Goal: Task Accomplishment & Management: Manage account settings

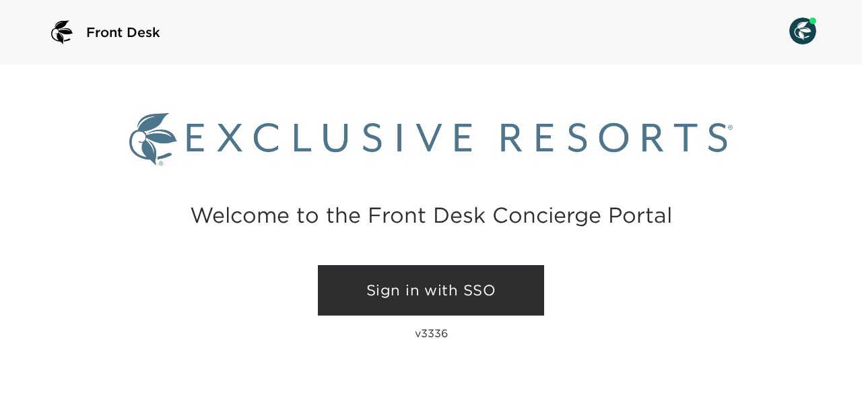
click at [432, 296] on link "Sign in with SSO" at bounding box center [431, 290] width 226 height 51
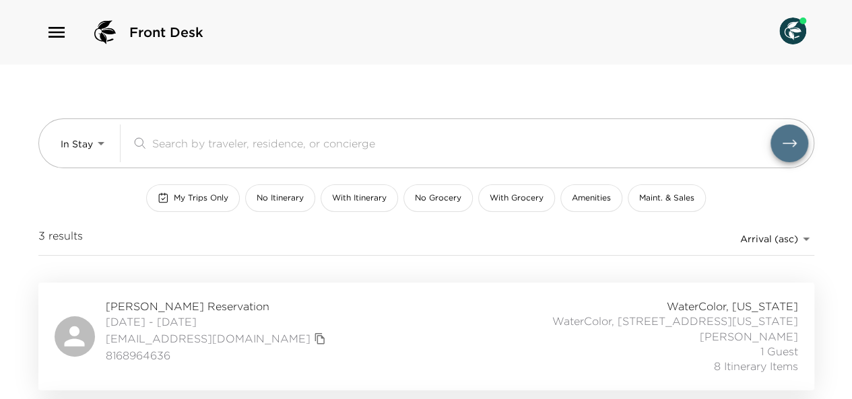
click at [270, 152] on div "​" at bounding box center [469, 144] width 677 height 38
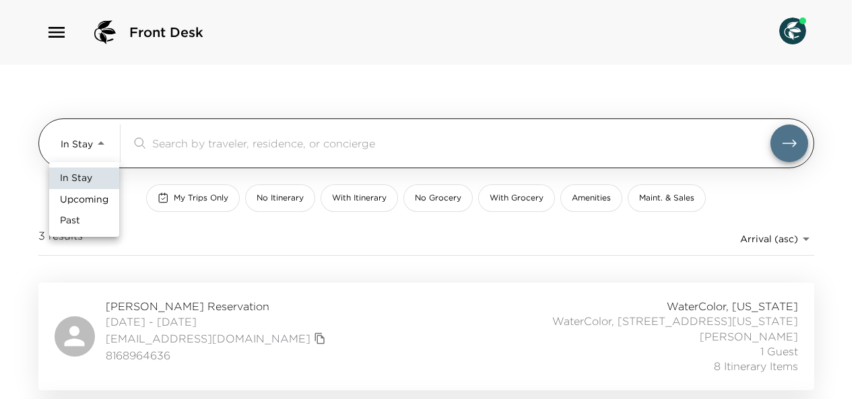
click at [71, 142] on body "Front Desk In Stay In-Stay ​ My Trips Only No Itinerary With Itinerary No Groce…" at bounding box center [431, 199] width 862 height 399
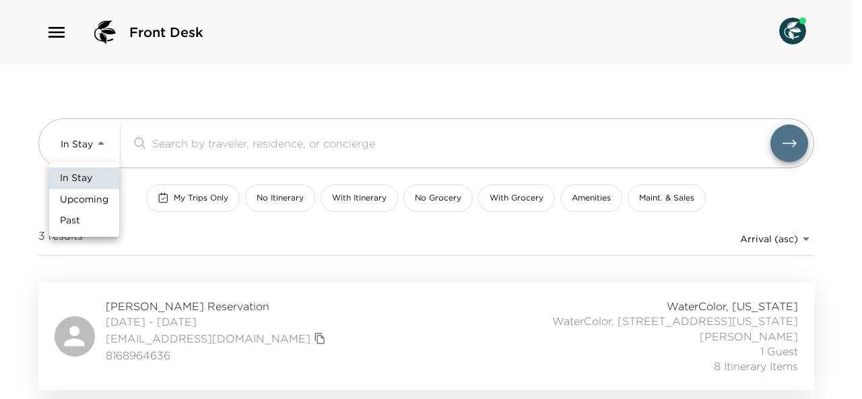
click at [94, 199] on span "Upcoming" at bounding box center [84, 199] width 48 height 13
type input "Upcoming"
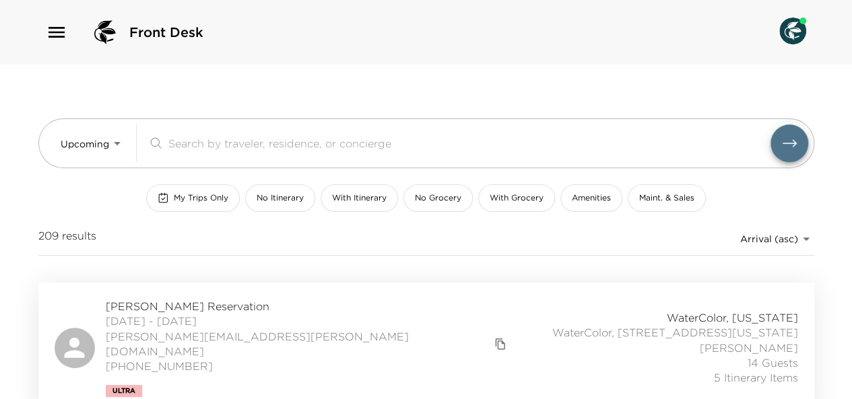
click at [393, 336] on div "Konrad Salaber Reservation 10/04/2025 - 10/08/2025 konrad.salaber@gmail.com (31…" at bounding box center [426, 348] width 743 height 98
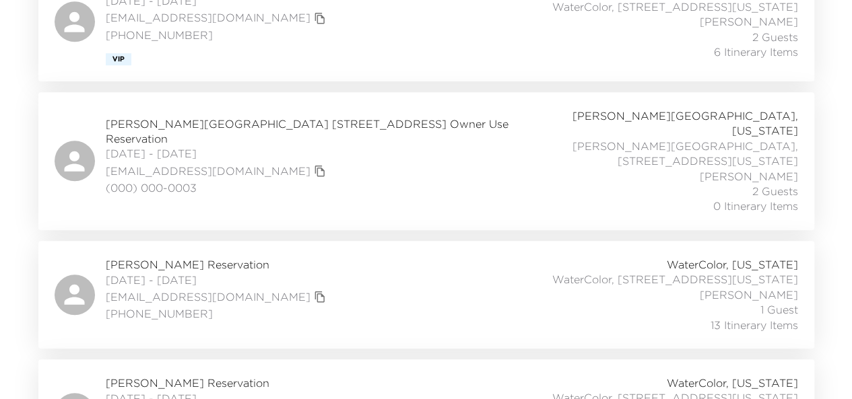
scroll to position [471, 0]
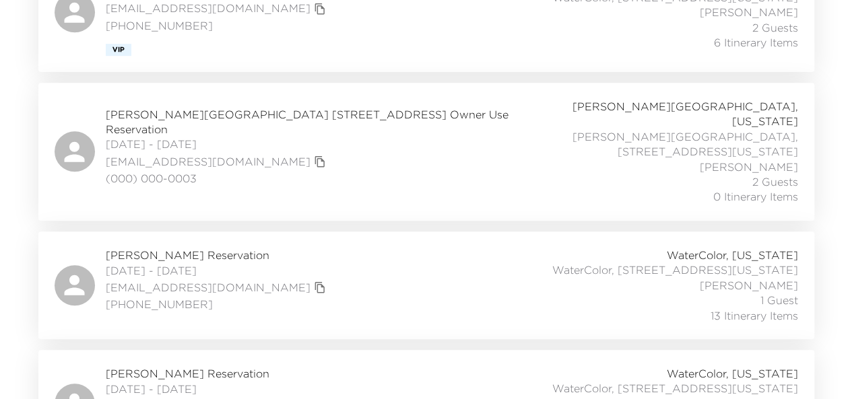
click at [303, 248] on div "Barbara White Reservation 10/08/2025 - 10/20/2025 barbjw27@aol.com 314-306-1505…" at bounding box center [426, 285] width 743 height 75
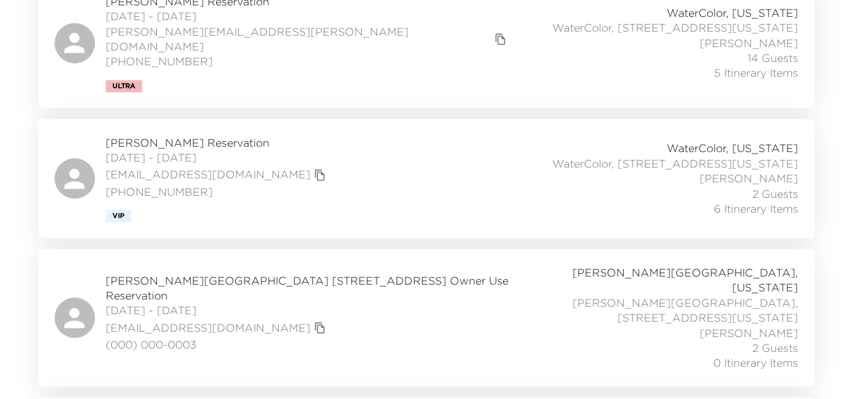
scroll to position [300, 0]
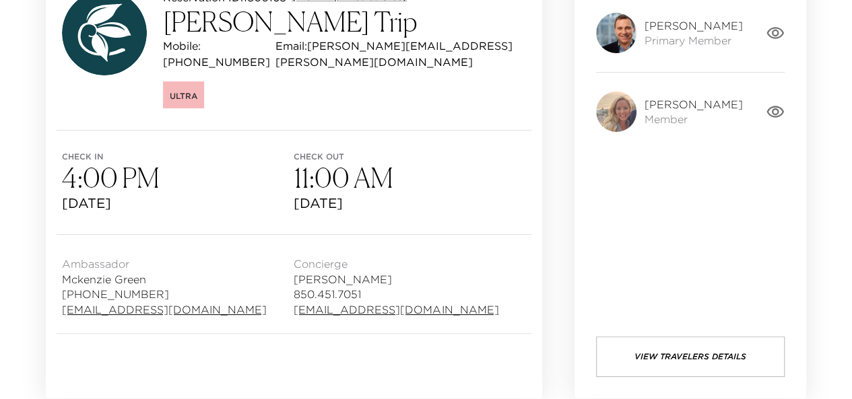
scroll to position [209, 0]
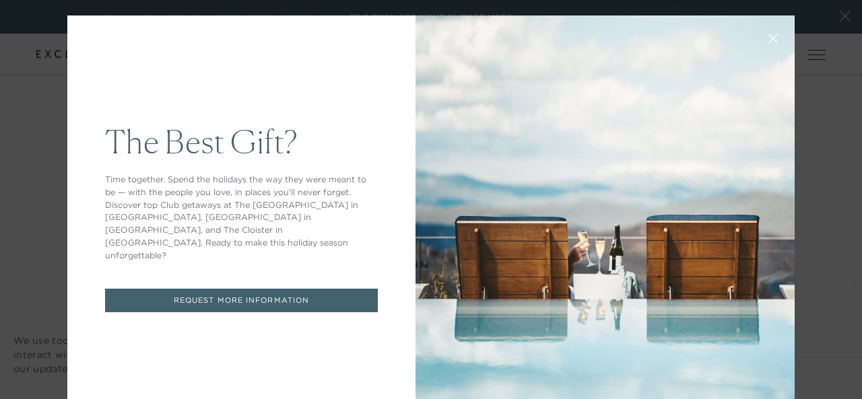
drag, startPoint x: 855, startPoint y: 22, endPoint x: 861, endPoint y: 281, distance: 258.7
click at [768, 41] on icon at bounding box center [773, 39] width 10 height 10
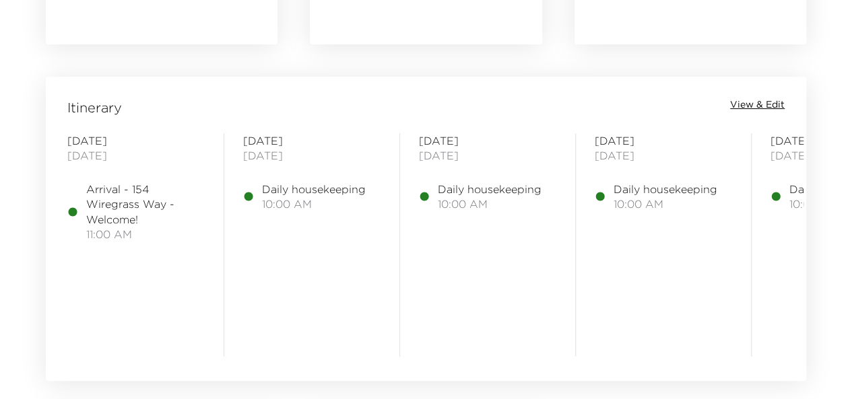
scroll to position [1054, 0]
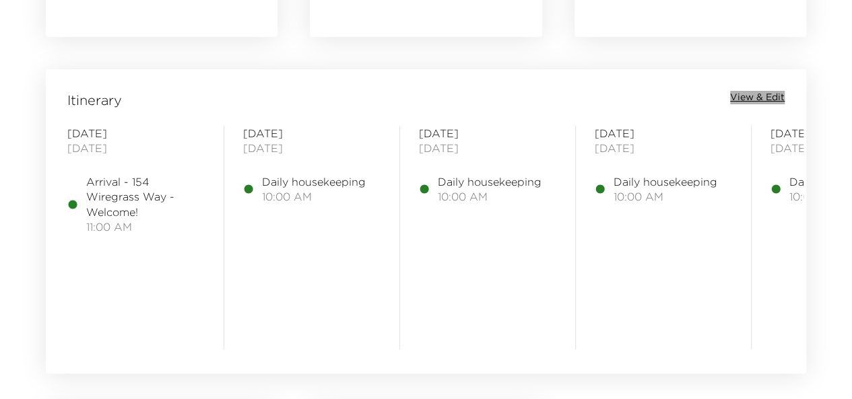
click at [738, 101] on span "View & Edit" at bounding box center [757, 97] width 55 height 13
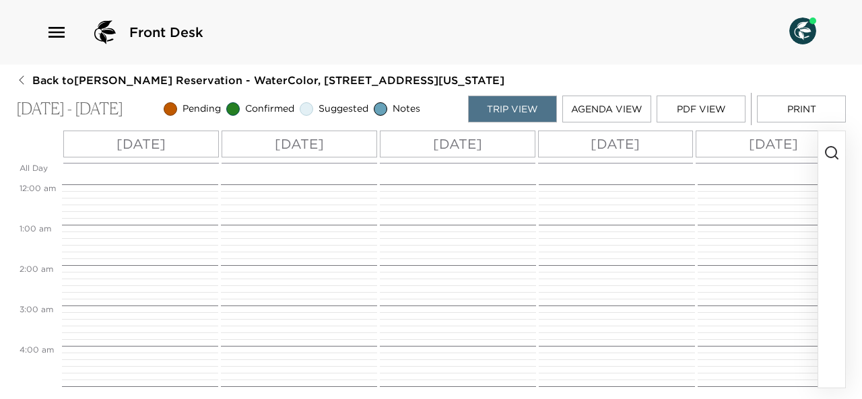
scroll to position [404, 0]
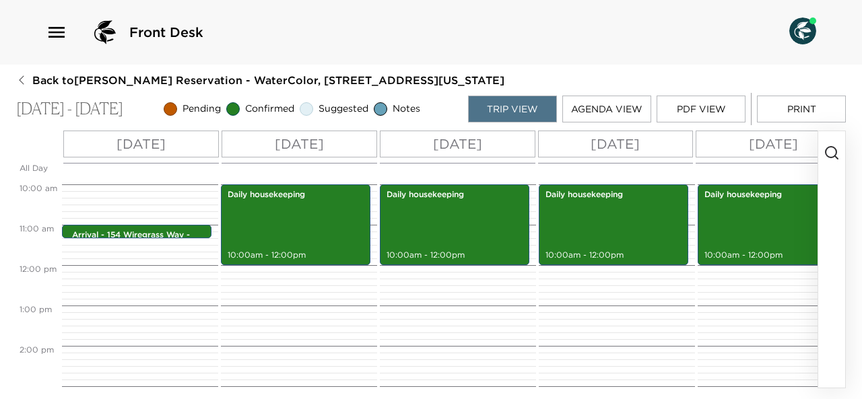
click at [834, 154] on icon "button" at bounding box center [832, 153] width 16 height 16
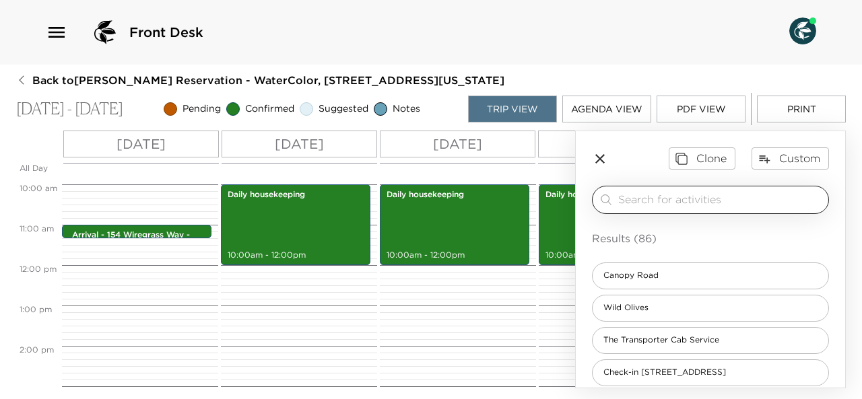
click at [766, 199] on input "search" at bounding box center [720, 199] width 205 height 15
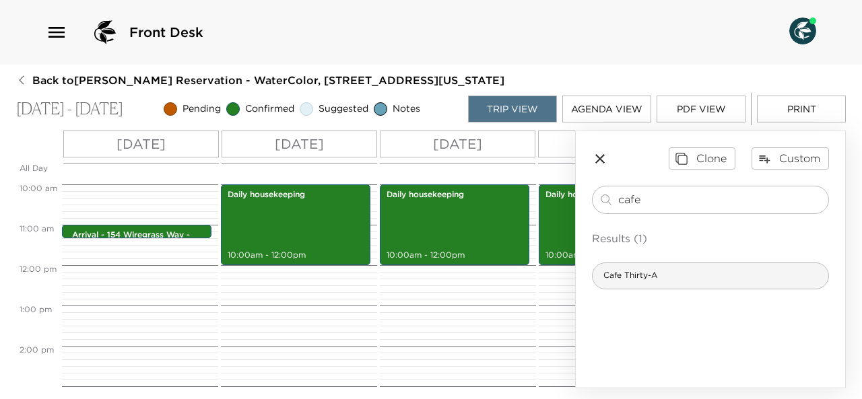
type input "cafe"
click at [679, 271] on div "Cafe Thirty-A" at bounding box center [710, 276] width 237 height 27
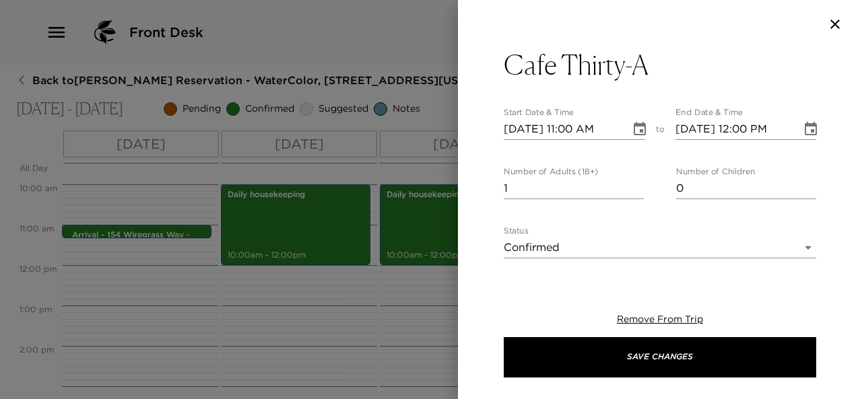
type textarea "Your reservation has been confirmed. A casual fine-dining restaurant featuring …"
click at [525, 130] on input "10/08/2025 11:00 AM" at bounding box center [562, 130] width 117 height 22
type input "10/01/2025 11:00 AM"
type input "10/01/2025 12:00 PM"
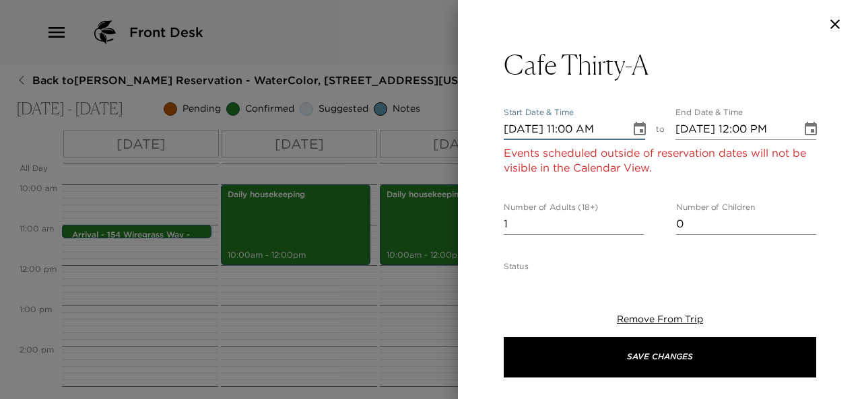
type input "10/17/2025 11:00 AM"
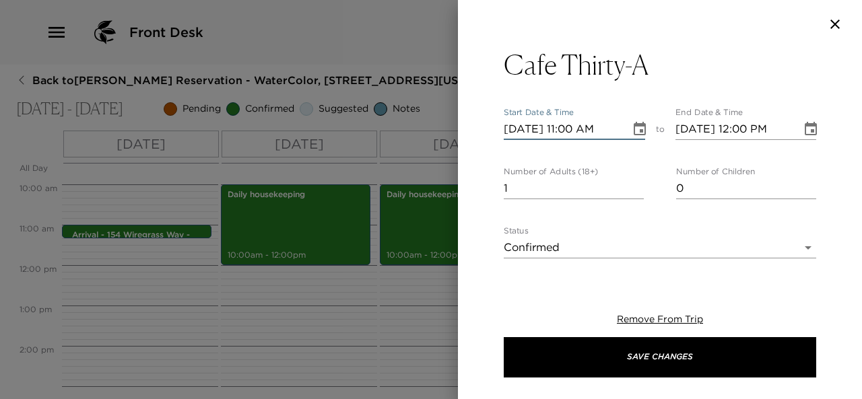
type input "10/17/2025 12:00 PM"
click at [568, 128] on input "10/17/2025 11:00 AM" at bounding box center [562, 130] width 117 height 22
type input "10/17/2025 06:15 PM"
type input "10/17/2025 07:15 PM"
type input "10/17/2025 06:15 PM"
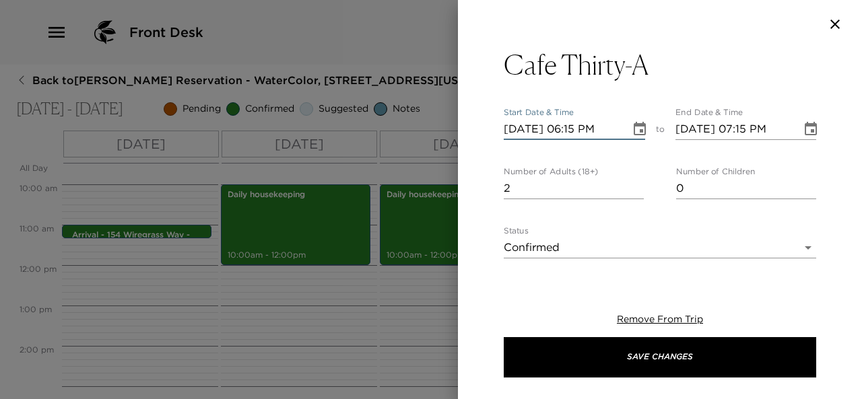
click at [634, 182] on input "2" at bounding box center [574, 189] width 140 height 22
click at [634, 182] on input "3" at bounding box center [574, 189] width 140 height 22
click at [634, 182] on input "4" at bounding box center [574, 189] width 140 height 22
click at [634, 182] on input "5" at bounding box center [574, 189] width 140 height 22
click at [634, 182] on input "6" at bounding box center [574, 189] width 140 height 22
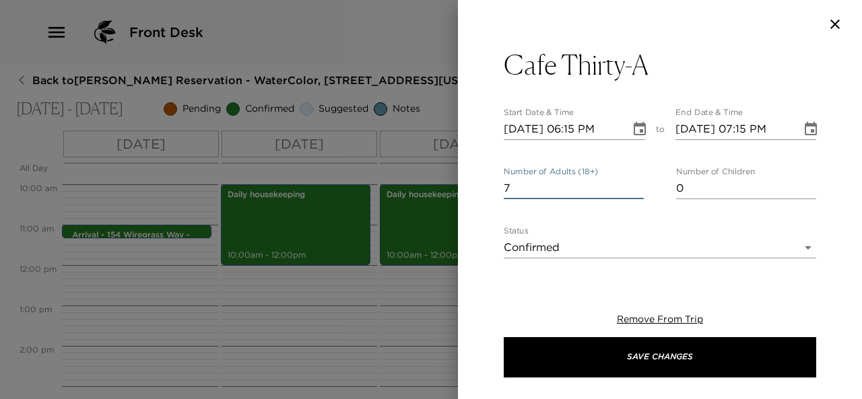
type input "7"
click at [634, 182] on input "7" at bounding box center [574, 189] width 140 height 22
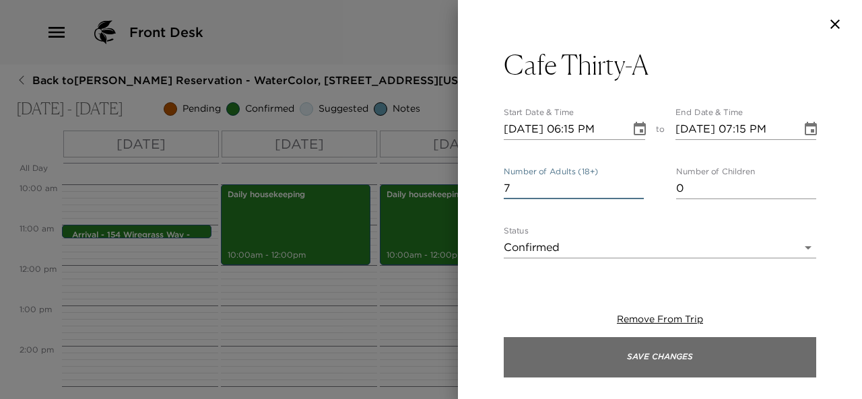
click at [637, 356] on button "Save Changes" at bounding box center [660, 357] width 312 height 40
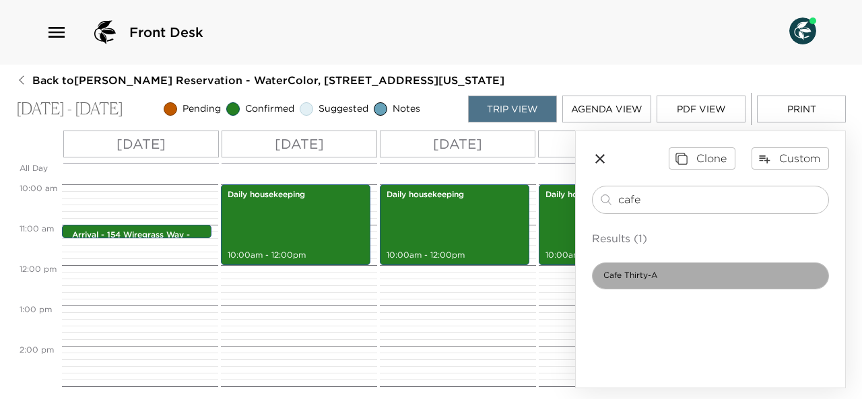
click at [644, 275] on span "Cafe Thirty-A" at bounding box center [630, 275] width 75 height 11
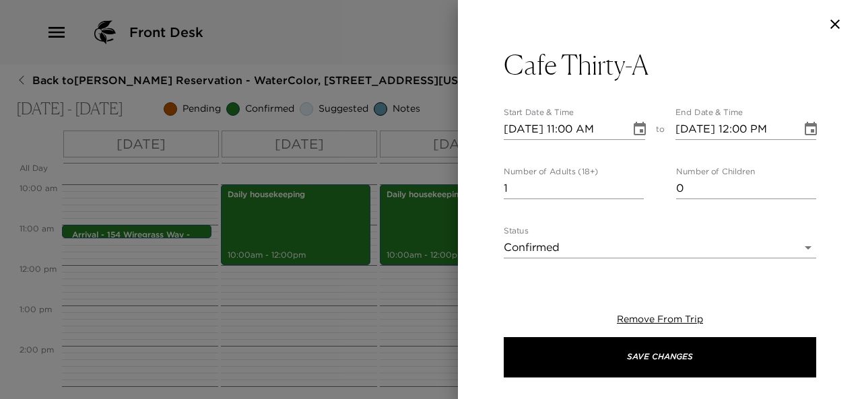
click at [523, 125] on input "10/08/2025 11:00 AM" at bounding box center [562, 130] width 117 height 22
type input "10/01/2025 11:00 AM"
type input "10/01/2025 12:00 PM"
type input "10/19/2025 11:00 AM"
type input "10/19/2025 12:00 PM"
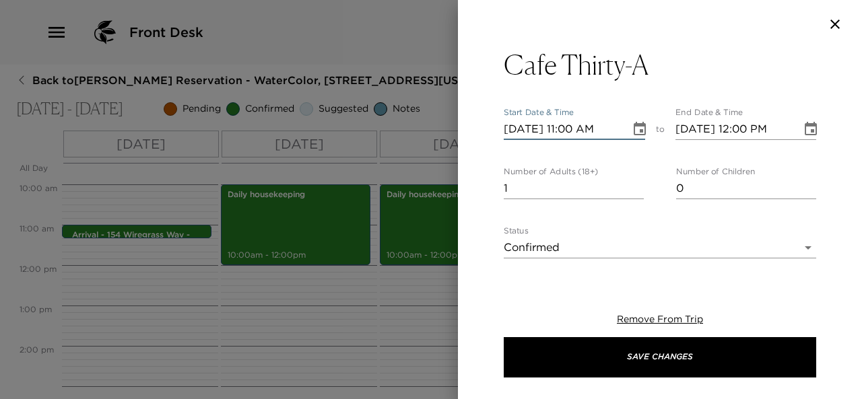
click at [568, 129] on input "10/19/2025 11:00 AM" at bounding box center [562, 130] width 117 height 22
click at [568, 129] on input "10/19/2025 06:00 AM" at bounding box center [562, 130] width 117 height 22
type input "10/19/2025 06:15 PM"
type input "10/19/2025 07:15 PM"
type input "10/19/2025 06:15 PM"
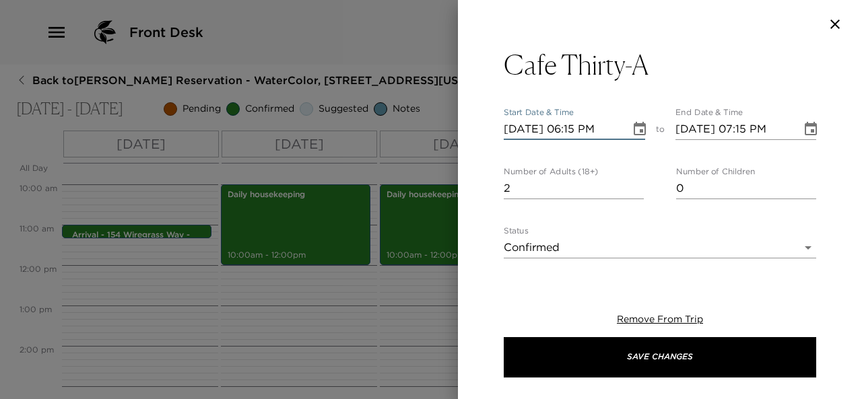
click at [632, 184] on input "2" at bounding box center [574, 189] width 140 height 22
click at [632, 184] on input "3" at bounding box center [574, 189] width 140 height 22
click at [632, 184] on input "4" at bounding box center [574, 189] width 140 height 22
click at [632, 184] on input "5" at bounding box center [574, 189] width 140 height 22
type input "6"
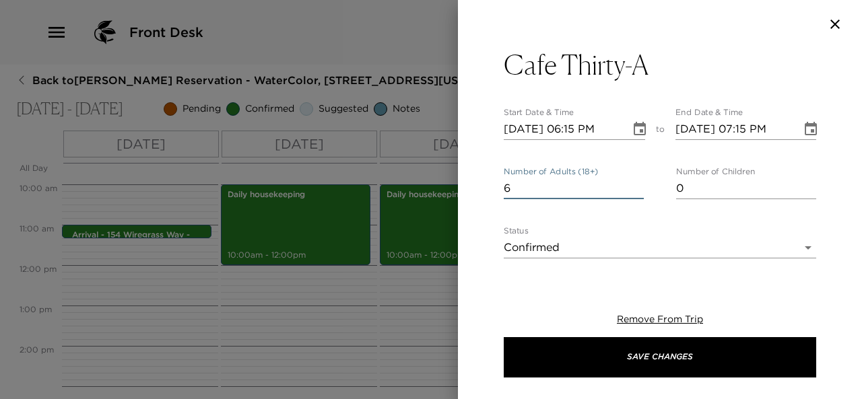
click at [632, 184] on input "6" at bounding box center [574, 189] width 140 height 22
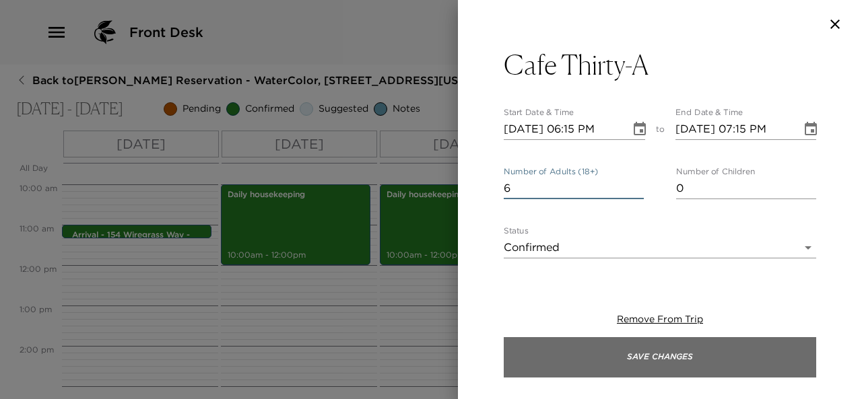
click at [644, 360] on button "Save Changes" at bounding box center [660, 357] width 312 height 40
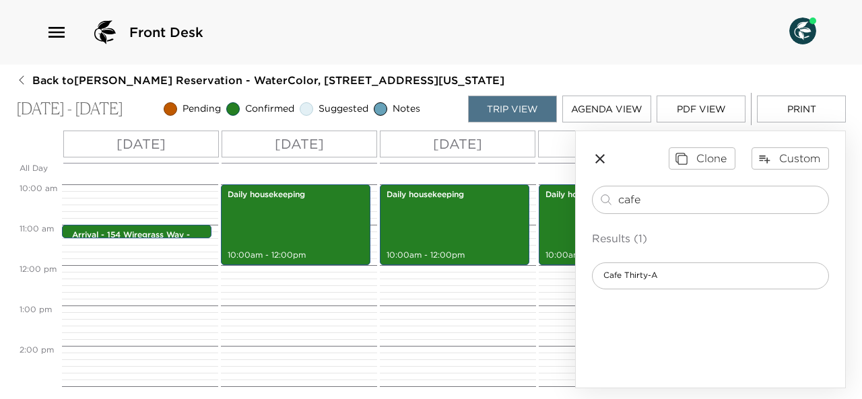
click at [601, 158] on icon "button" at bounding box center [599, 158] width 9 height 9
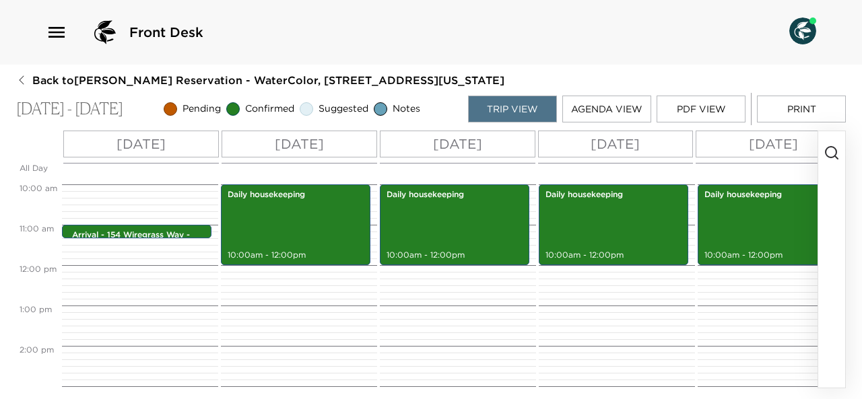
click at [832, 152] on icon "button" at bounding box center [832, 153] width 16 height 16
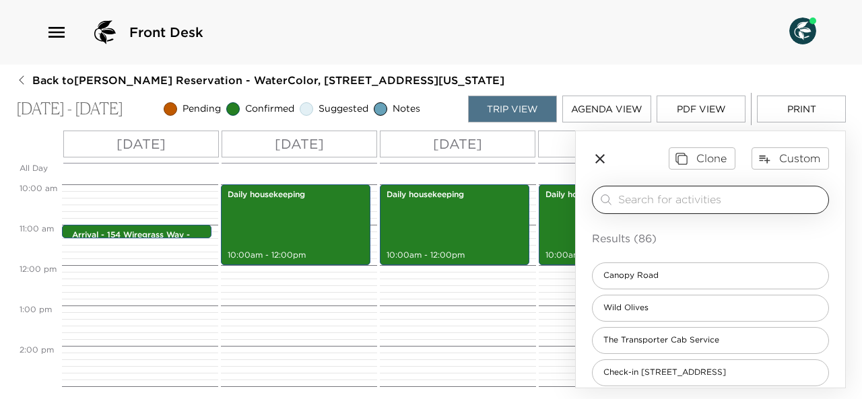
click at [752, 195] on input "search" at bounding box center [720, 199] width 205 height 15
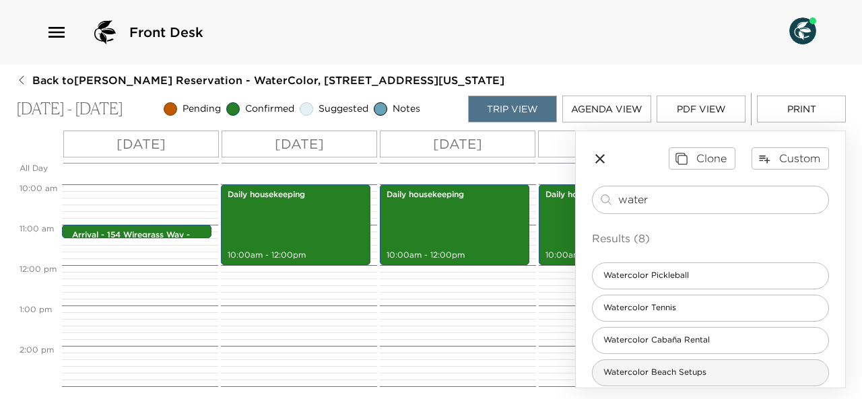
type input "water"
click at [692, 372] on span "Watercolor Beach Setups" at bounding box center [655, 372] width 125 height 11
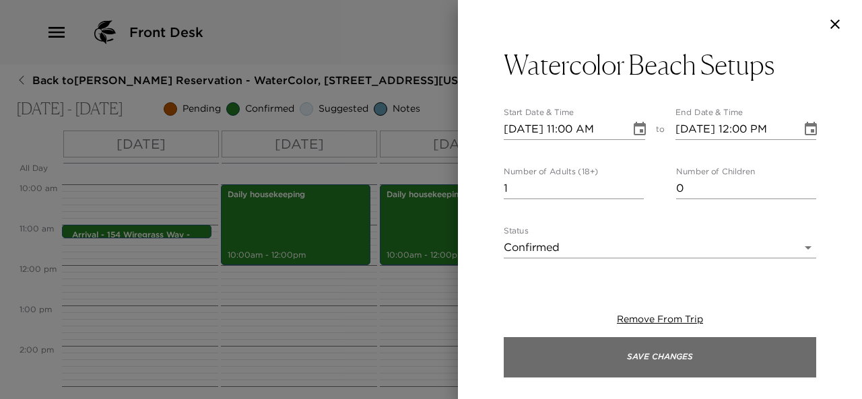
type textarea "Your beach setups have been confirmed. Sit back and relax with the convenience …"
type textarea "$90 - Per set. Prices vary by season and location"
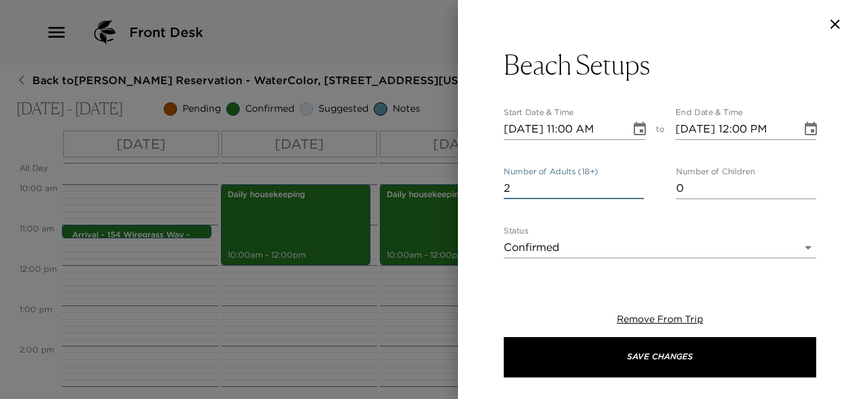
type input "2"
click at [634, 185] on input "2" at bounding box center [574, 189] width 140 height 22
click at [527, 127] on input "10/08/2025 11:00 AM" at bounding box center [562, 130] width 117 height 22
type input "10/01/2025 11:00 AM"
type input "10/01/2025 12:00 PM"
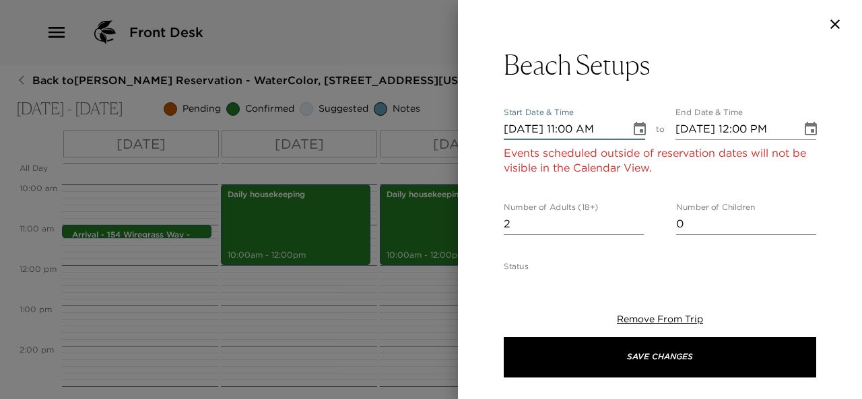
type input "10/13/2025 11:00 AM"
type input "10/13/2025 12:00 PM"
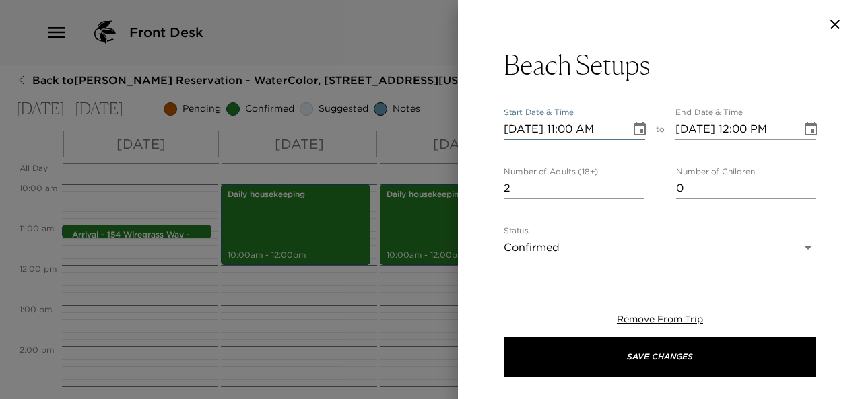
click at [570, 130] on input "10/13/2025 11:00 AM" at bounding box center [562, 130] width 117 height 22
type input "10/13/2025 09:00 AM"
click at [734, 129] on input "10/13/2025 12:00 PM" at bounding box center [733, 130] width 117 height 22
type input "10/13/2025 05:00 PM"
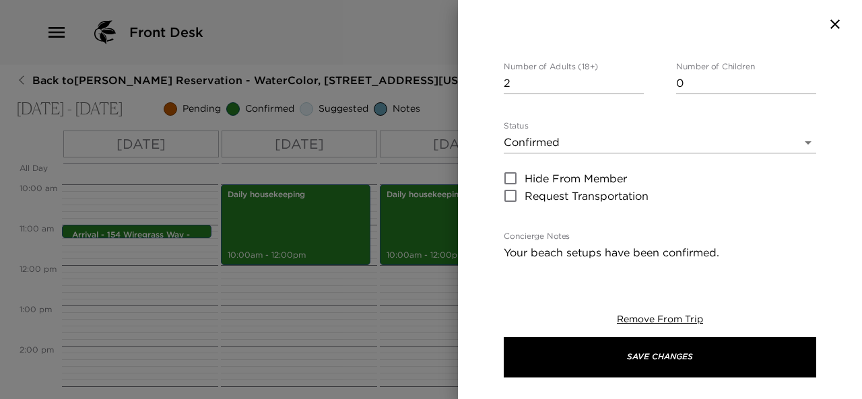
scroll to position [121, 0]
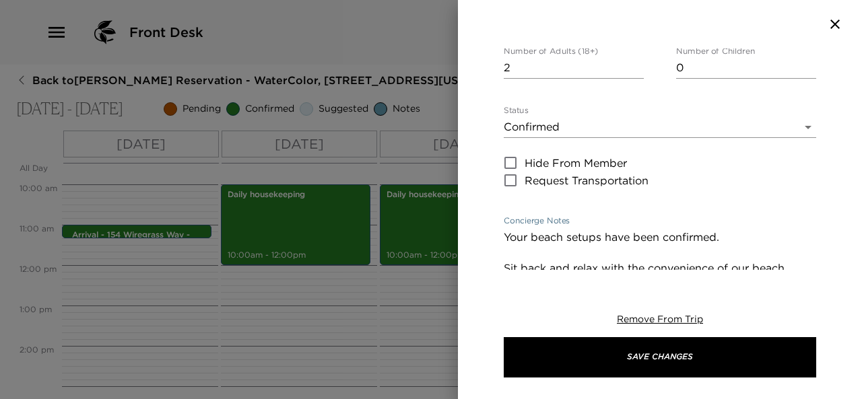
click at [729, 230] on textarea "Your beach setups have been confirmed. Sit back and relax with the convenience …" at bounding box center [660, 392] width 312 height 325
click at [566, 251] on textarea "Your beach setups have been confirmed. West Sit back and relax with the conveni…" at bounding box center [660, 392] width 312 height 325
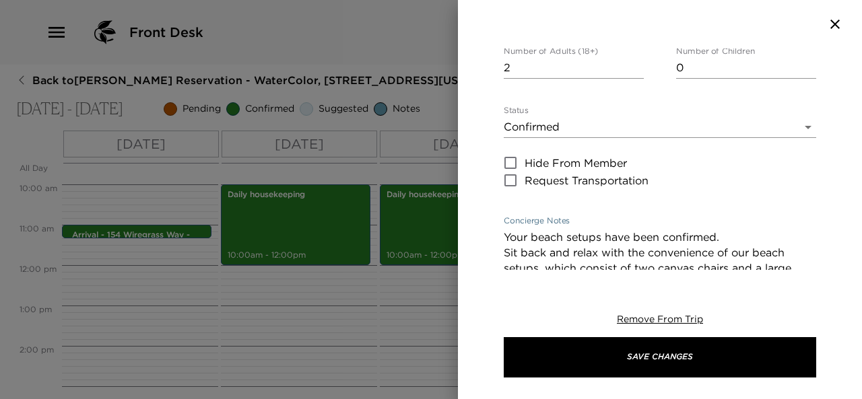
click at [566, 251] on textarea "Your beach setups have been confirmed. Sit back and relax with the convenience …" at bounding box center [660, 385] width 312 height 310
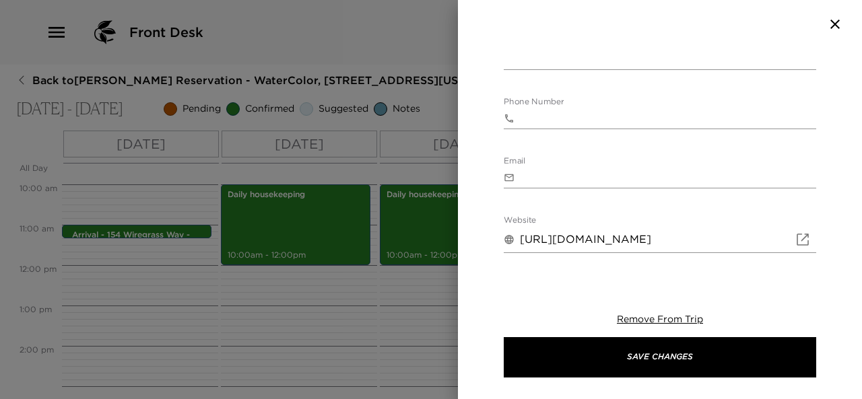
scroll to position [904, 0]
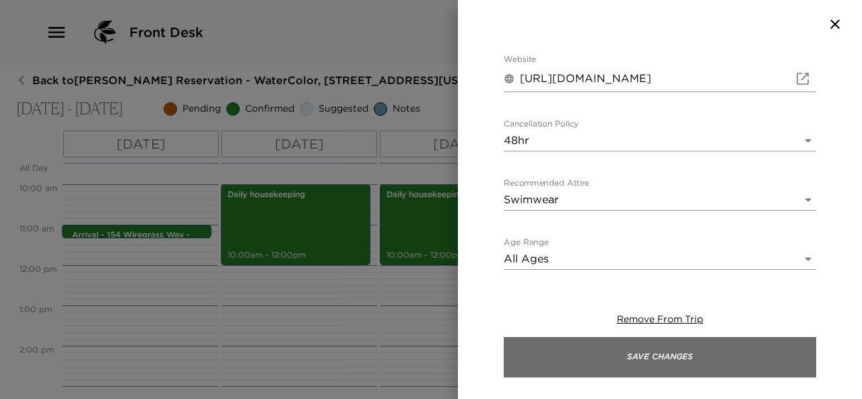
drag, startPoint x: 566, startPoint y: 251, endPoint x: 648, endPoint y: 359, distance: 136.4
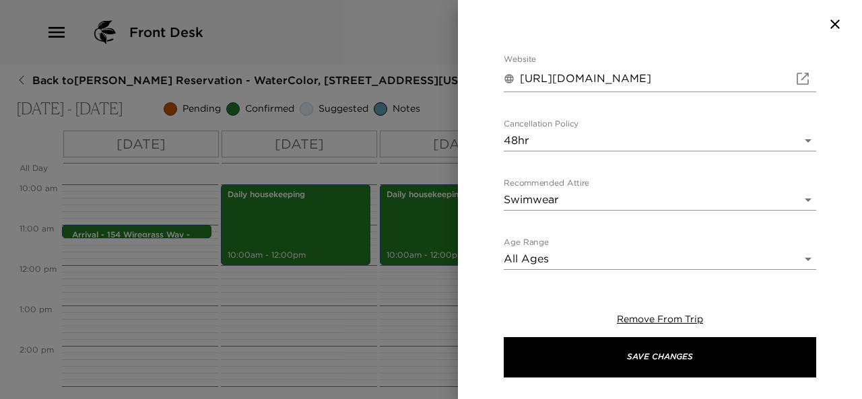
type textarea "Your beach setups have been confirmed. Sit back and relax with the convenience …"
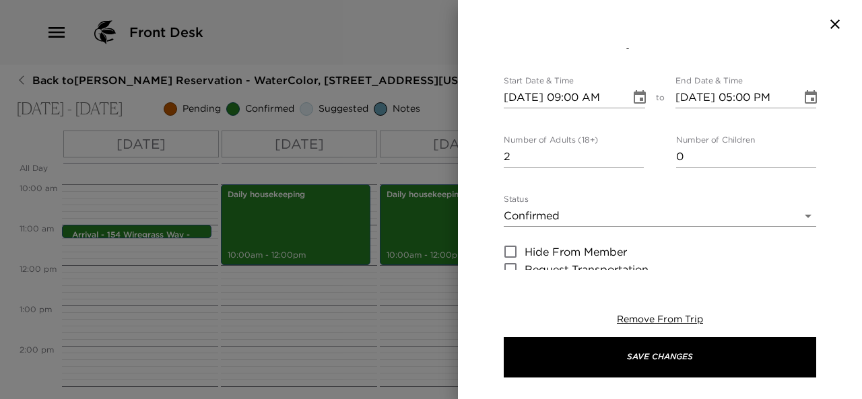
scroll to position [0, 0]
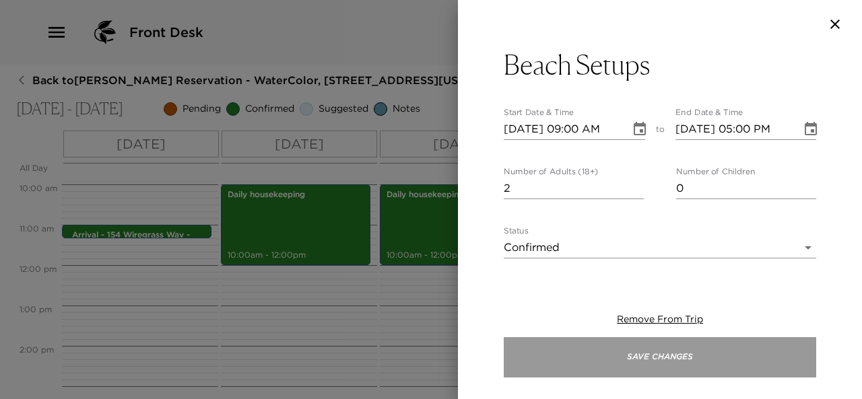
click at [647, 368] on button "Save Changes" at bounding box center [660, 357] width 312 height 40
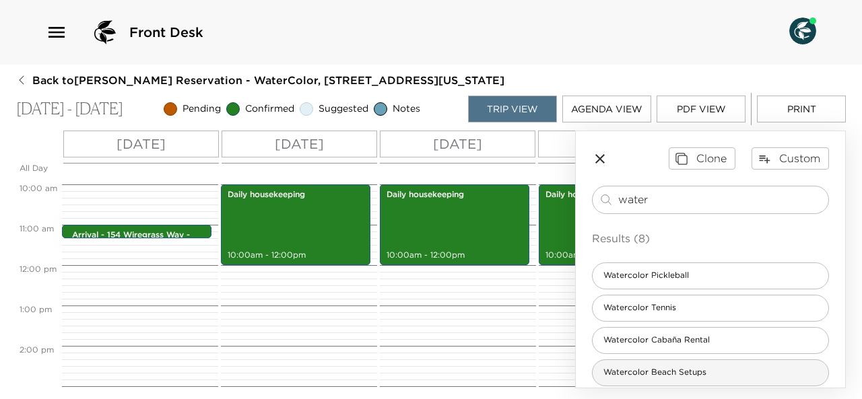
click at [659, 368] on span "Watercolor Beach Setups" at bounding box center [655, 372] width 125 height 11
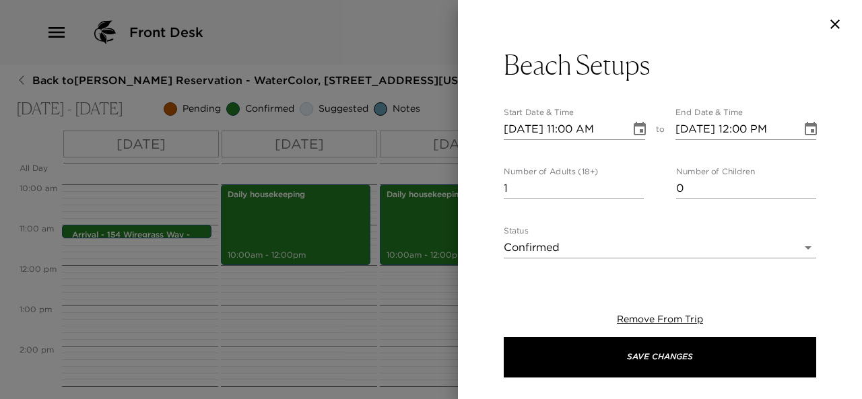
click at [529, 129] on input "10/08/2025 11:00 AM" at bounding box center [562, 130] width 117 height 22
type input "10/01/2025 11:00 AM"
type input "10/01/2025 12:00 PM"
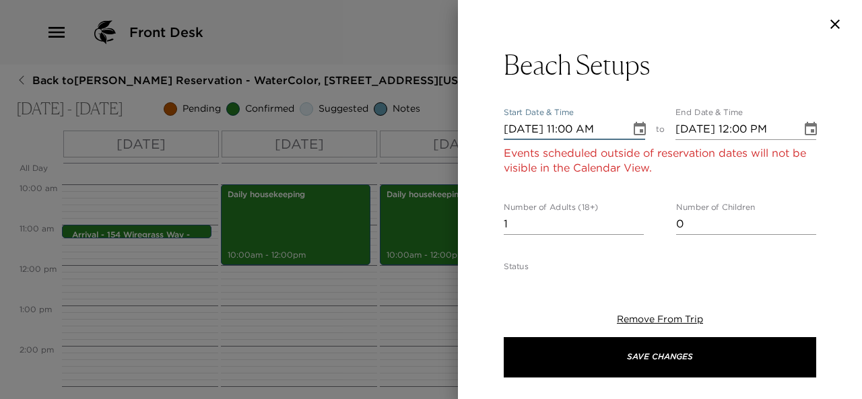
type input "10/14/2025 11:00 AM"
type input "10/14/2025 12:00 PM"
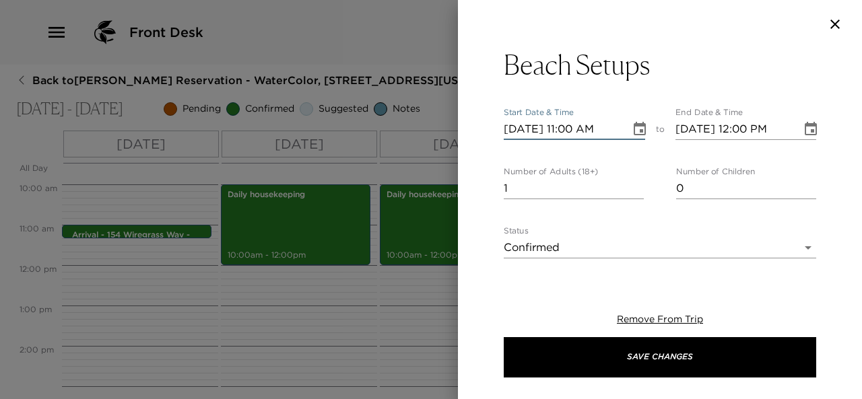
click at [570, 129] on input "10/14/2025 11:00 AM" at bounding box center [562, 130] width 117 height 22
type input "10/14/2025 09:00 AM"
click at [735, 128] on input "10/14/2025 12:00 PM" at bounding box center [733, 130] width 117 height 22
type input "10/14/2025 05:00 PM"
type input "2"
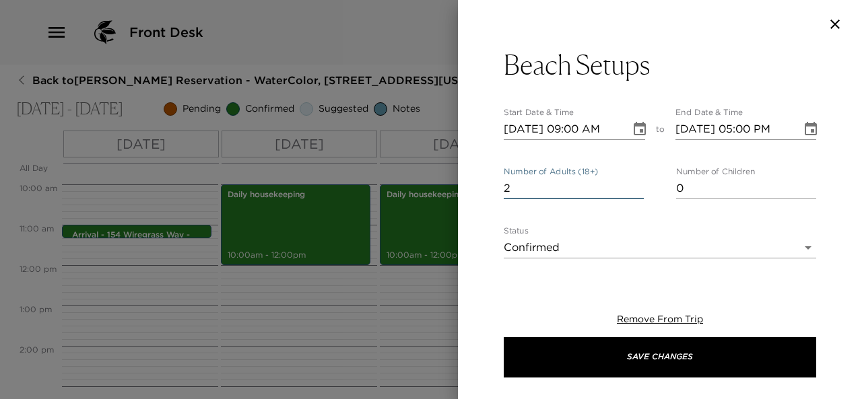
click at [632, 185] on input "2" at bounding box center [574, 189] width 140 height 22
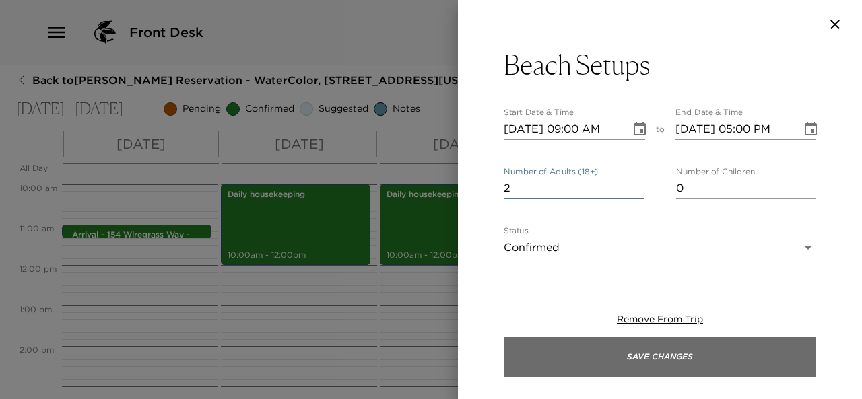
click at [638, 358] on button "Save Changes" at bounding box center [660, 357] width 312 height 40
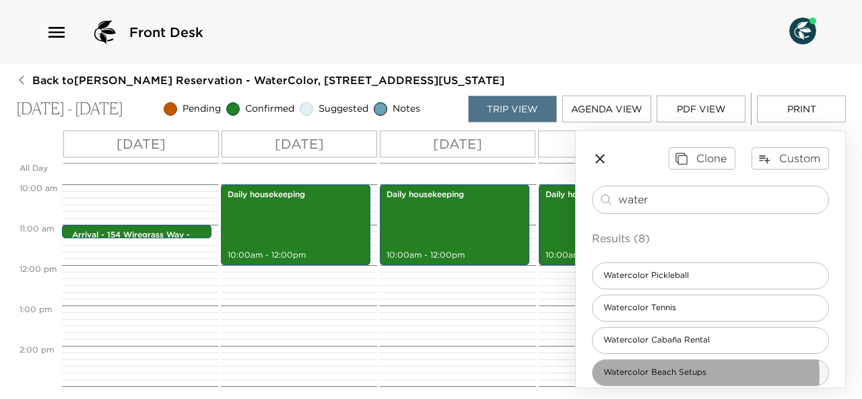
click at [659, 374] on span "Watercolor Beach Setups" at bounding box center [655, 372] width 125 height 11
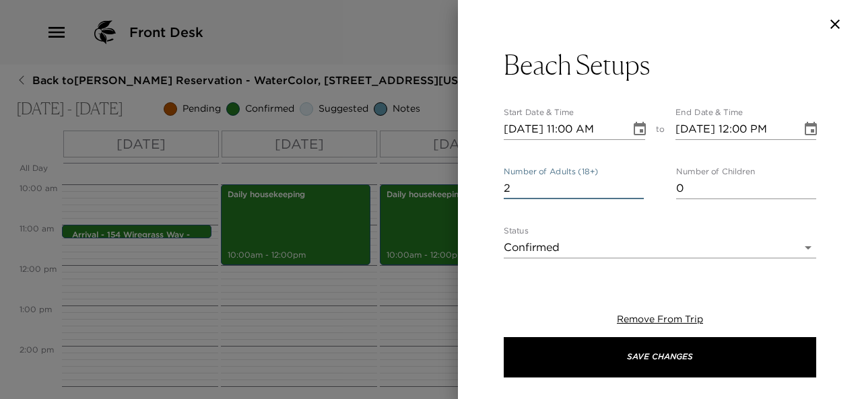
click at [632, 183] on input "2" at bounding box center [574, 189] width 140 height 22
click at [632, 183] on input "3" at bounding box center [574, 189] width 140 height 22
type input "4"
click at [632, 183] on input "4" at bounding box center [574, 189] width 140 height 22
click at [529, 125] on input "10/08/2025 11:00 AM" at bounding box center [562, 130] width 117 height 22
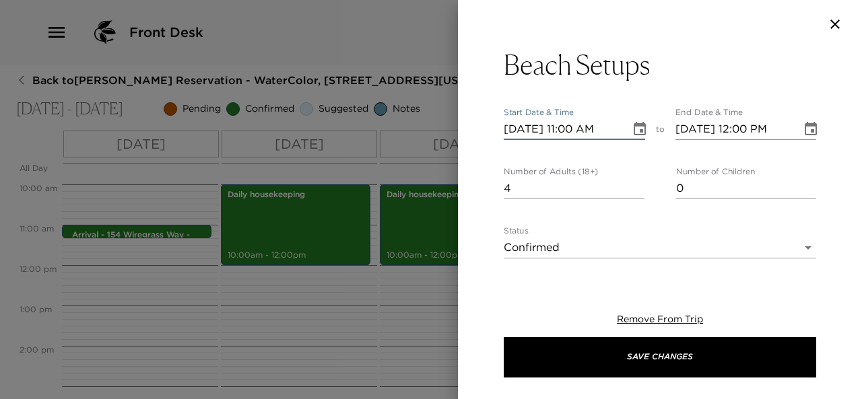
type input "10/01/2025 11:00 AM"
type input "10/01/2025 12:00 PM"
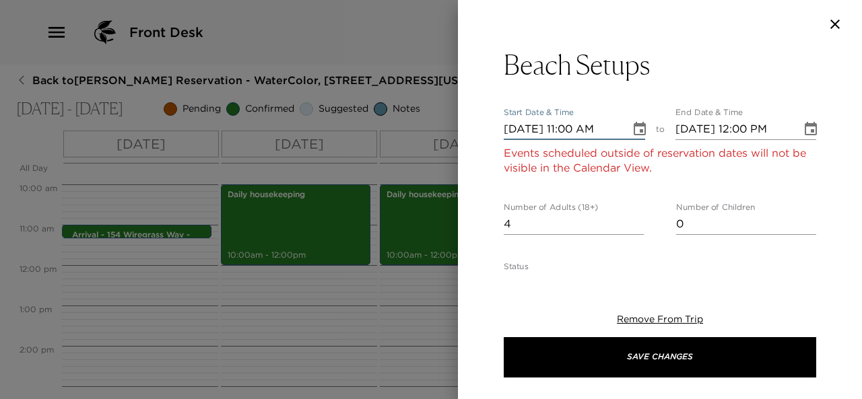
type input "10/15/2025 11:00 AM"
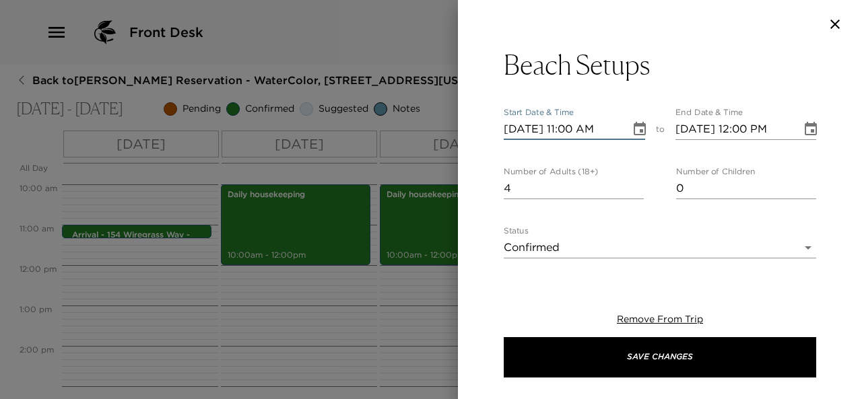
type input "10/15/2025 12:00 PM"
click at [571, 130] on input "10/15/2025 11:00 AM" at bounding box center [562, 130] width 117 height 22
type input "10/15/2025 09:00 AM"
click at [734, 129] on input "10/15/2025 12:00 PM" at bounding box center [733, 130] width 117 height 22
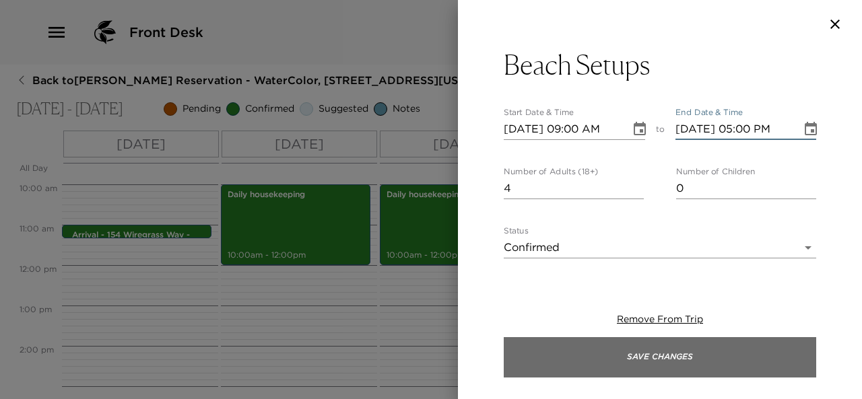
type input "10/15/2025 05:00 PM"
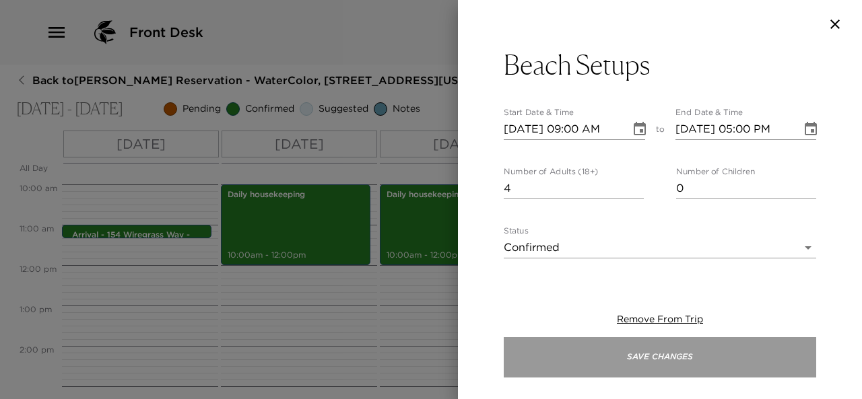
click at [673, 357] on button "Save Changes" at bounding box center [660, 357] width 312 height 40
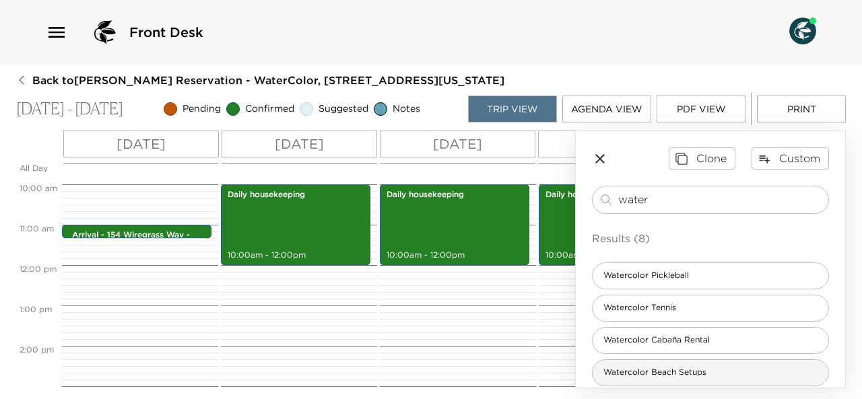
click at [687, 366] on div "Watercolor Beach Setups" at bounding box center [710, 373] width 237 height 27
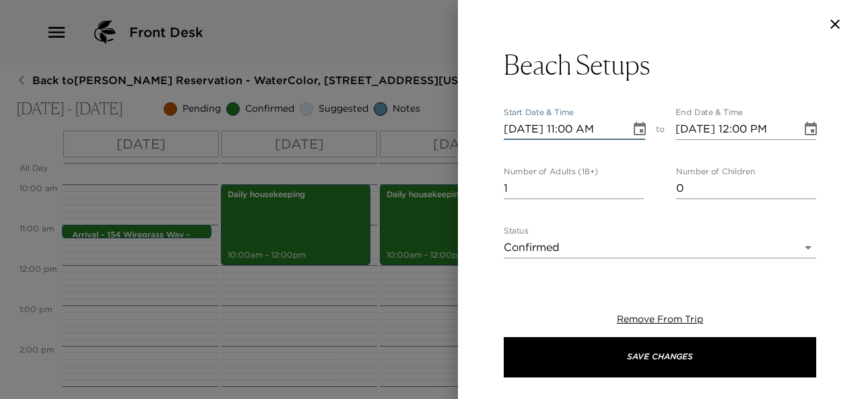
click at [526, 131] on input "10/08/2025 11:00 AM" at bounding box center [562, 130] width 117 height 22
type input "10/01/2025 11:00 AM"
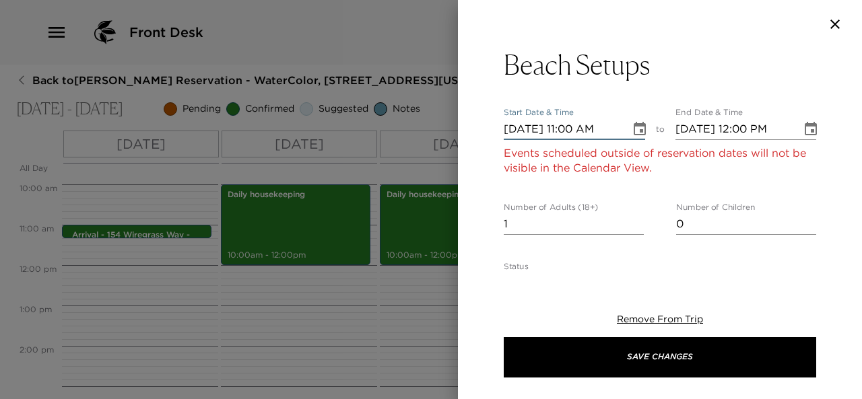
type input "10/01/2025 12:00 PM"
type input "10/16/2025 11:00 AM"
type input "10/16/2025 12:00 PM"
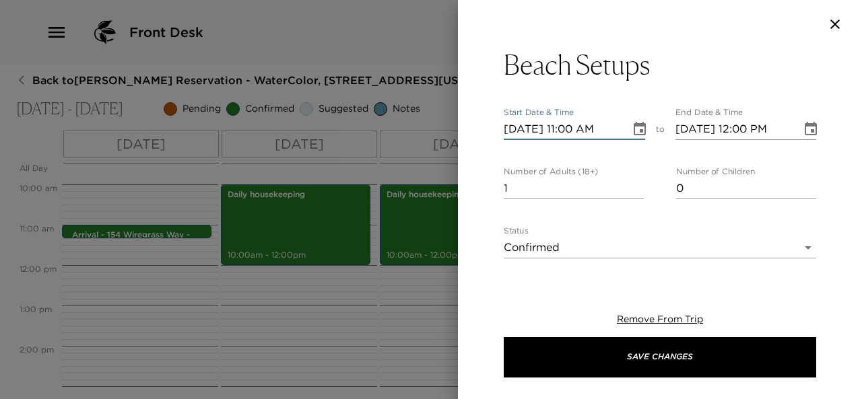
click at [570, 127] on input "10/16/2025 11:00 AM" at bounding box center [562, 130] width 117 height 22
type input "10/16/2025 09:00 AM"
click at [734, 126] on input "10/16/2025 12:00 PM" at bounding box center [733, 130] width 117 height 22
type input "10/16/2025 05:00 PM"
click at [634, 184] on input "2" at bounding box center [574, 189] width 140 height 22
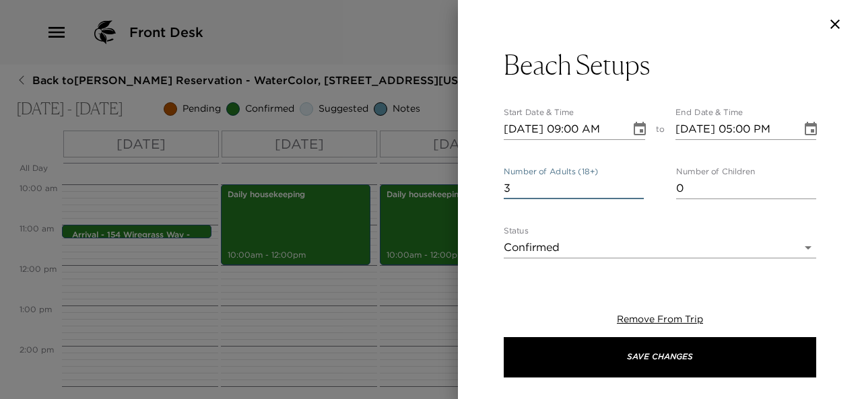
click at [634, 184] on input "3" at bounding box center [574, 189] width 140 height 22
type input "4"
click at [634, 184] on input "4" at bounding box center [574, 189] width 140 height 22
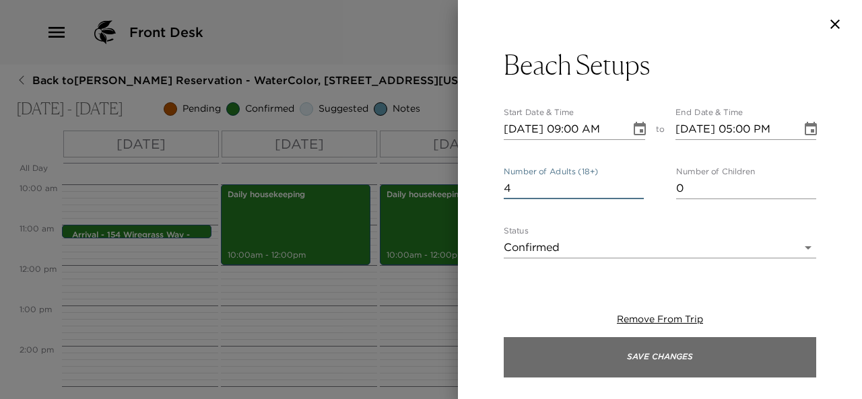
click at [620, 362] on button "Save Changes" at bounding box center [660, 357] width 312 height 40
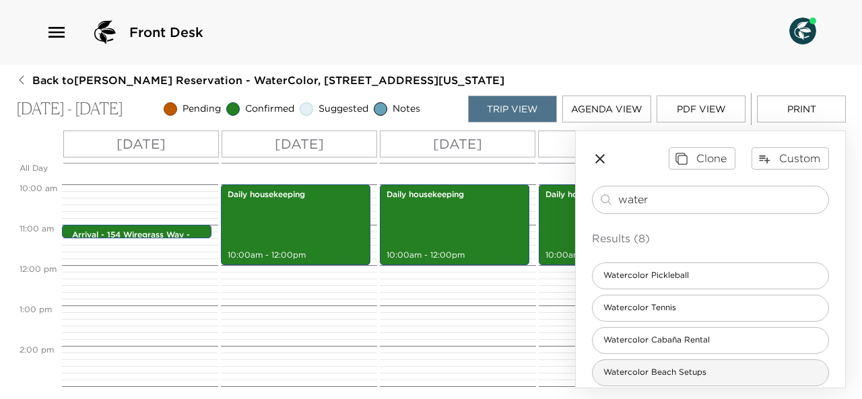
click at [629, 374] on span "Watercolor Beach Setups" at bounding box center [655, 372] width 125 height 11
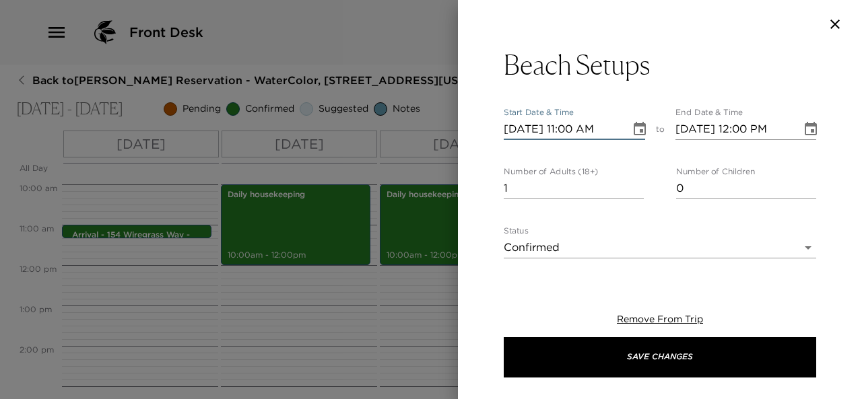
click at [527, 128] on input "10/08/2025 11:00 AM" at bounding box center [562, 130] width 117 height 22
type input "10/01/2025 11:00 AM"
type input "10/01/2025 12:00 PM"
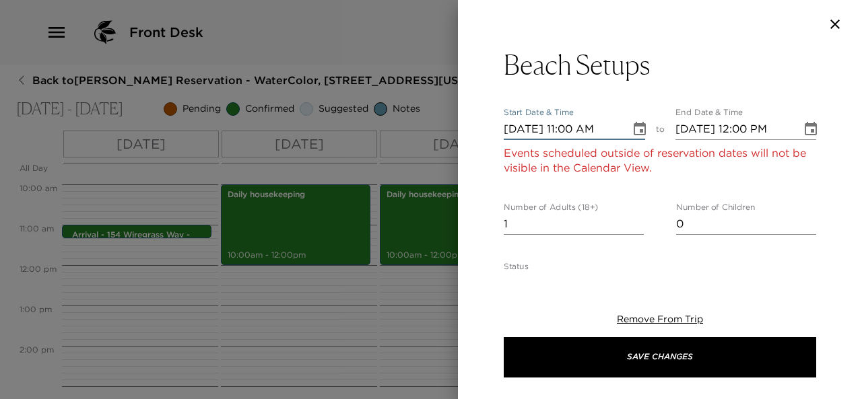
type input "10/17/2025 11:00 AM"
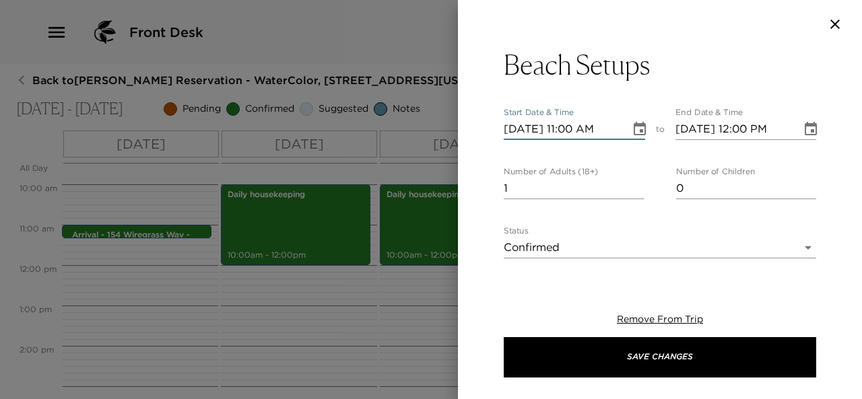
type input "10/17/2025 12:00 PM"
click at [566, 128] on input "10/17/2025 11:00 AM" at bounding box center [562, 130] width 117 height 22
type input "10/17/2025 09:00 AM"
click at [735, 131] on input "10/17/2025 12:00 PM" at bounding box center [733, 130] width 117 height 22
type input "10/17/2025 05:00 PM"
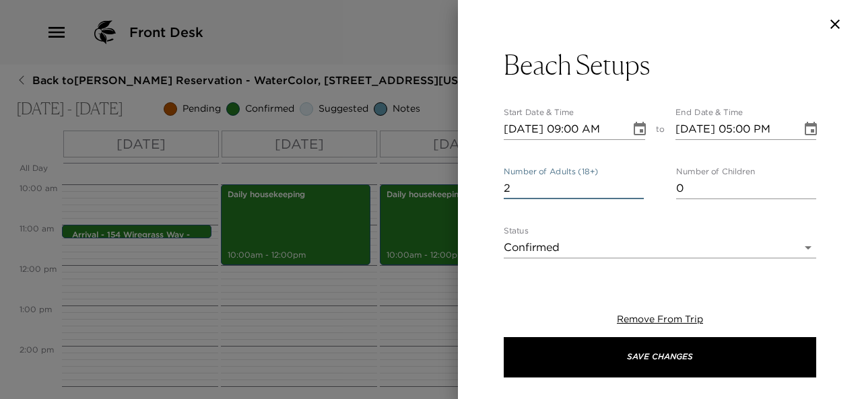
click at [635, 187] on input "2" at bounding box center [574, 189] width 140 height 22
click at [635, 187] on input "3" at bounding box center [574, 189] width 140 height 22
type input "4"
click at [635, 187] on input "4" at bounding box center [574, 189] width 140 height 22
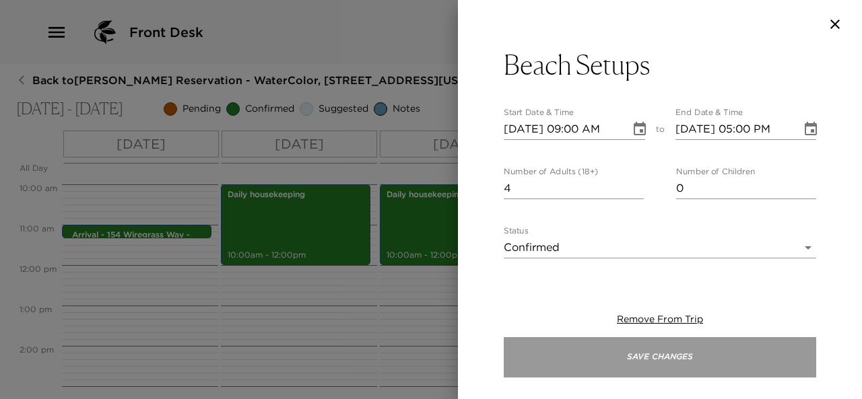
click at [649, 355] on button "Save Changes" at bounding box center [660, 357] width 312 height 40
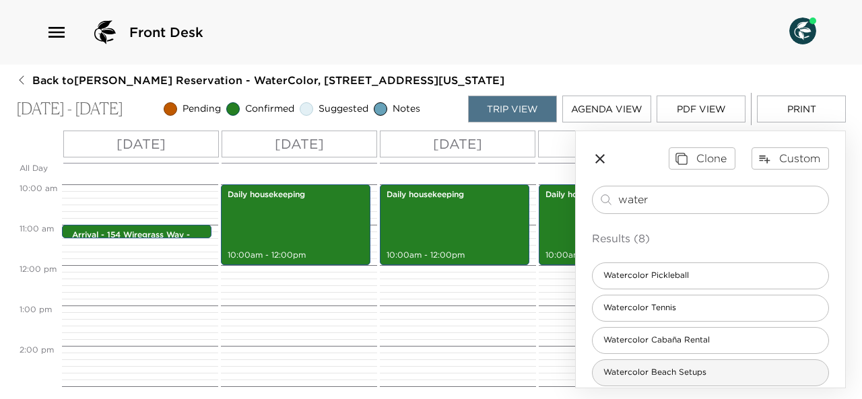
click at [649, 371] on span "Watercolor Beach Setups" at bounding box center [655, 372] width 125 height 11
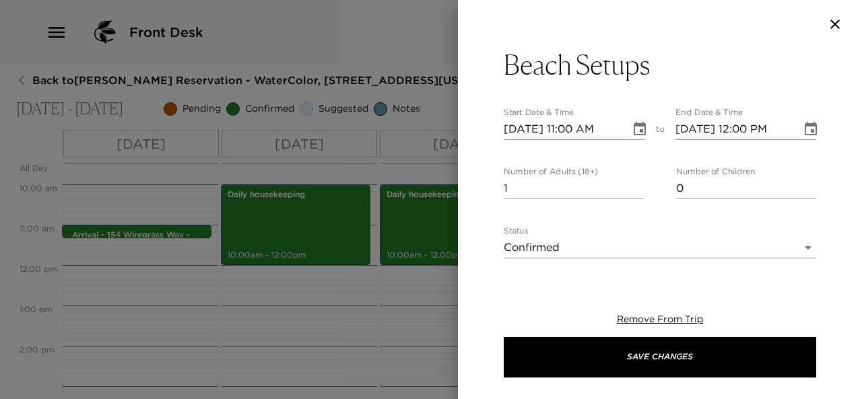
click at [527, 126] on input "10/08/2025 11:00 AM" at bounding box center [562, 130] width 117 height 22
type input "10/01/2025 11:00 AM"
type input "10/01/2025 12:00 PM"
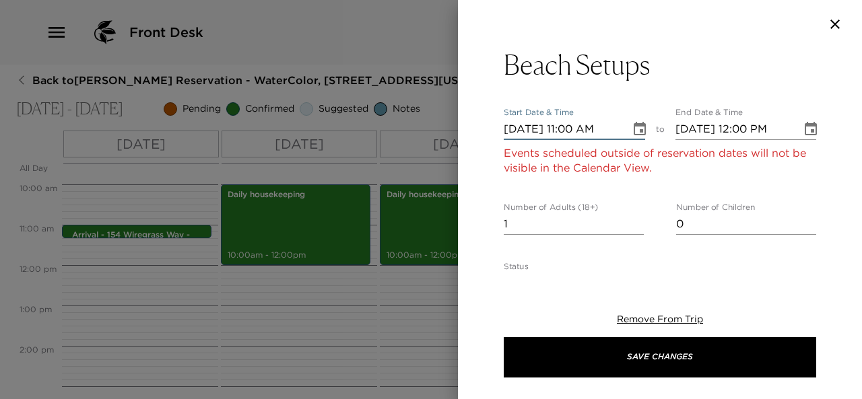
type input "10/18/2025 11:00 AM"
type input "10/18/2025 12:00 PM"
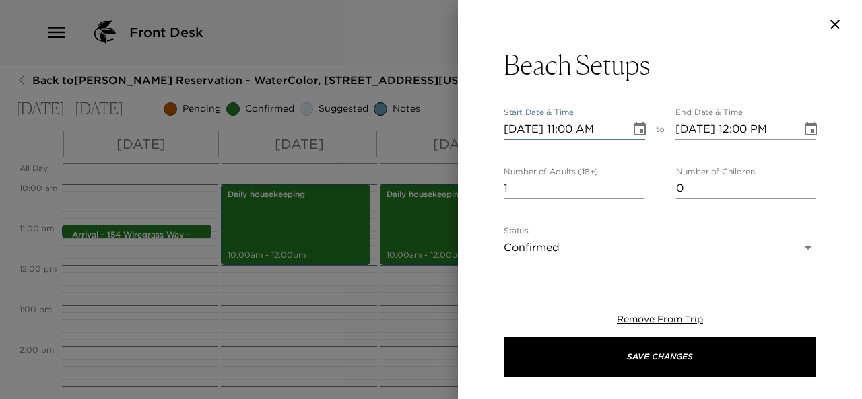
click at [568, 131] on input "10/18/2025 11:00 AM" at bounding box center [562, 130] width 117 height 22
type input "10/18/2025 09:00 AM"
click at [738, 129] on input "10/18/2025 12:00 PM" at bounding box center [733, 130] width 117 height 22
click at [738, 129] on input "10/18/2025 05:00 PM" at bounding box center [733, 130] width 117 height 22
type input "10/18/2025 05:00 PM"
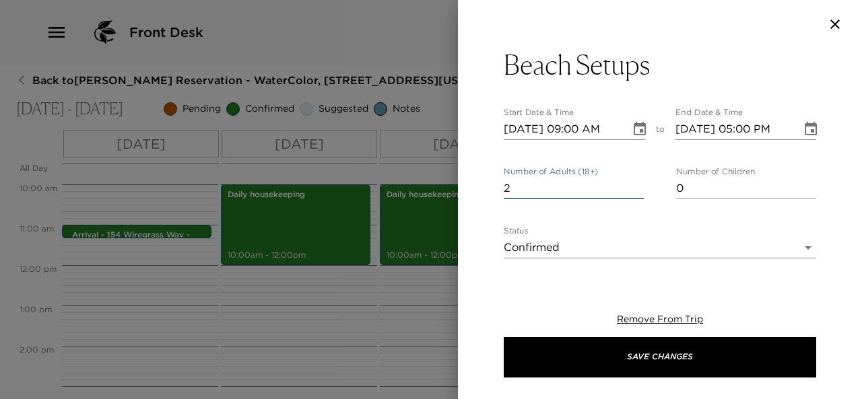
type input "2"
click at [632, 185] on input "2" at bounding box center [574, 189] width 140 height 22
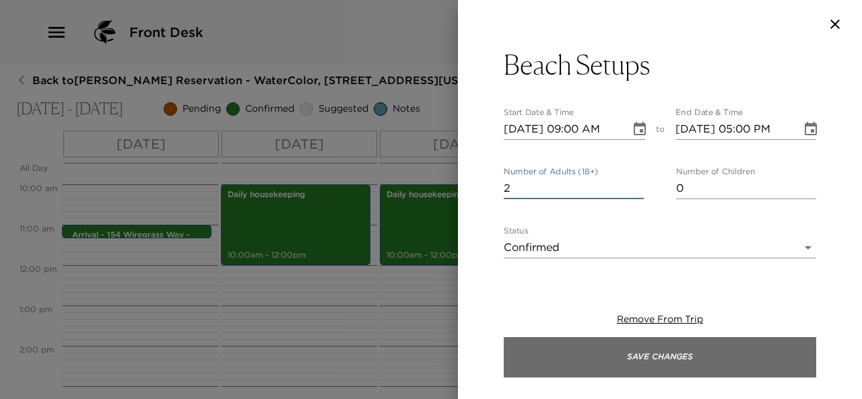
click at [634, 358] on button "Save Changes" at bounding box center [660, 357] width 312 height 40
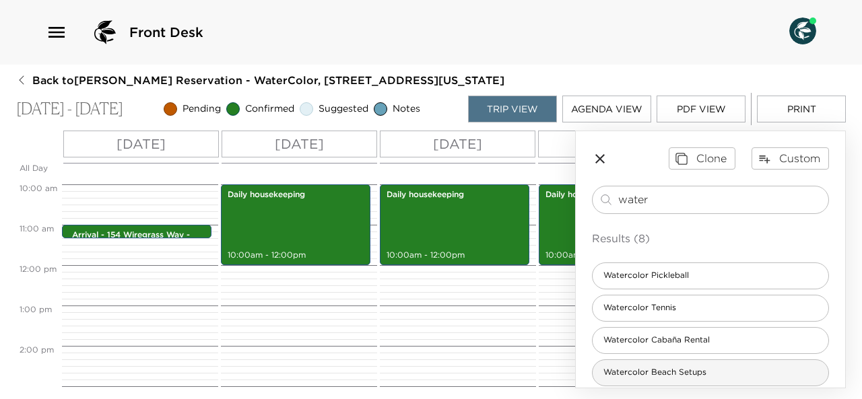
click at [634, 374] on span "Watercolor Beach Setups" at bounding box center [655, 372] width 125 height 11
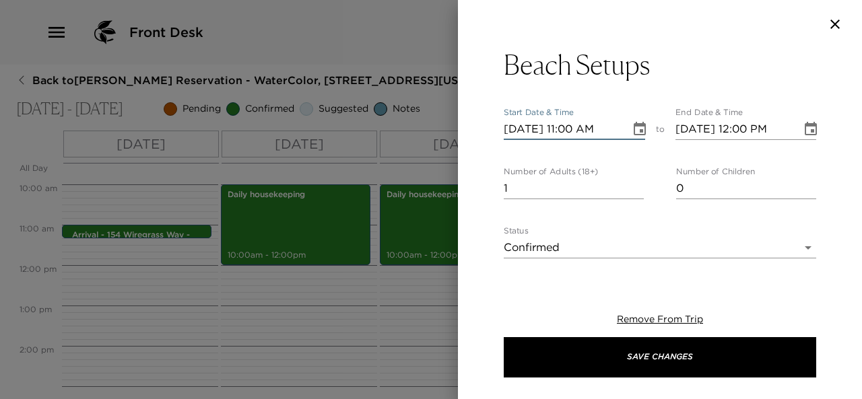
click at [525, 131] on input "10/08/2025 11:00 AM" at bounding box center [562, 130] width 117 height 22
type input "10/01/2025 11:00 AM"
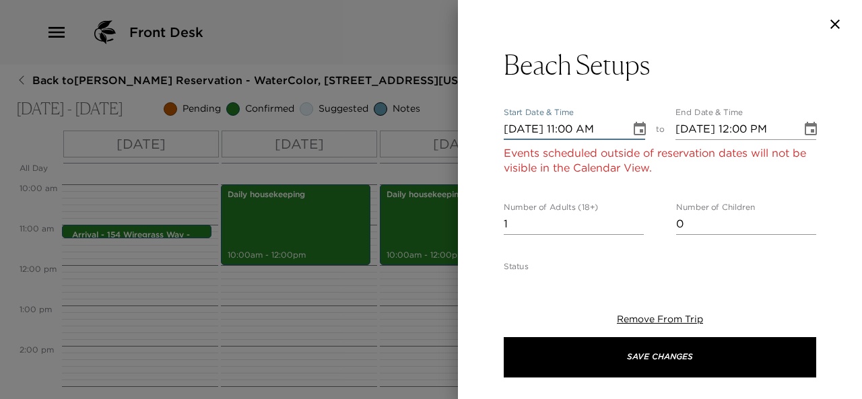
type input "10/01/2025 12:00 PM"
type input "10/19/2025 11:00 AM"
type input "10/19/2025 12:00 PM"
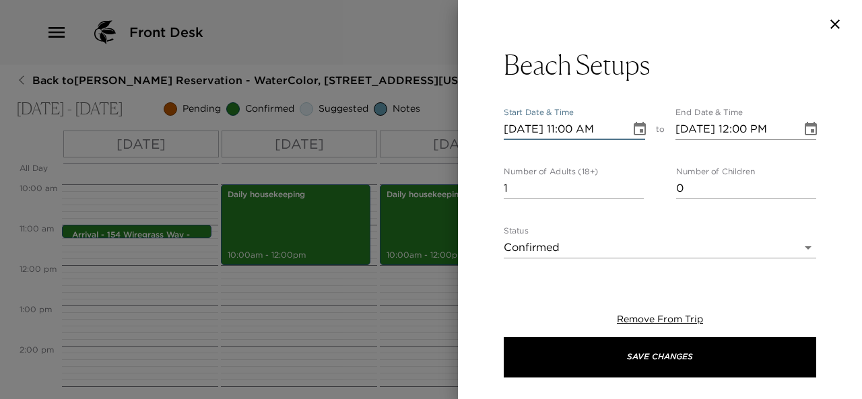
click at [567, 131] on input "10/19/2025 11:00 AM" at bounding box center [562, 130] width 117 height 22
type input "10/19/2025 09:00 AM"
click at [737, 127] on input "10/19/2025 12:00 PM" at bounding box center [733, 130] width 117 height 22
type input "10/19/2025 05:00 PM"
type input "2"
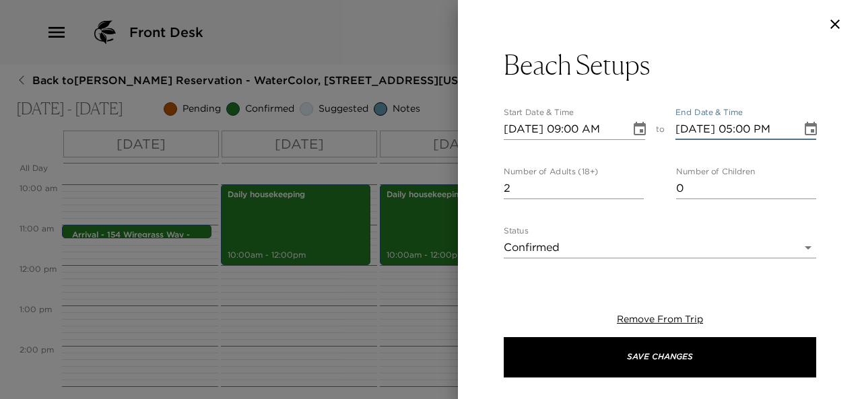
click at [632, 185] on input "2" at bounding box center [574, 189] width 140 height 22
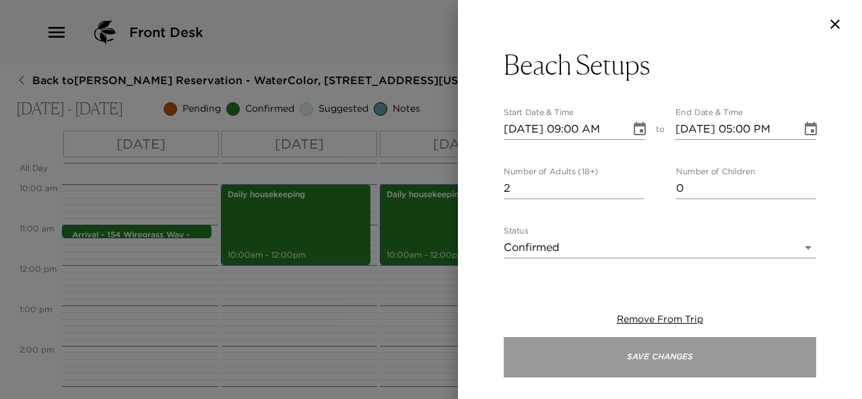
click at [654, 352] on button "Save Changes" at bounding box center [660, 357] width 312 height 40
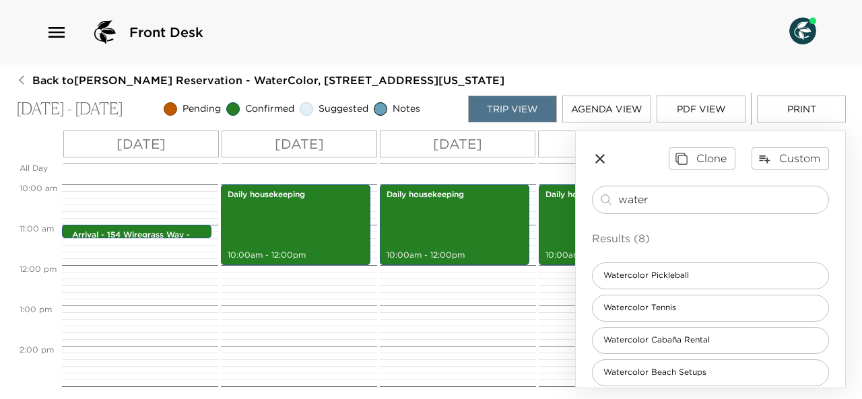
click at [598, 154] on icon "button" at bounding box center [600, 159] width 16 height 16
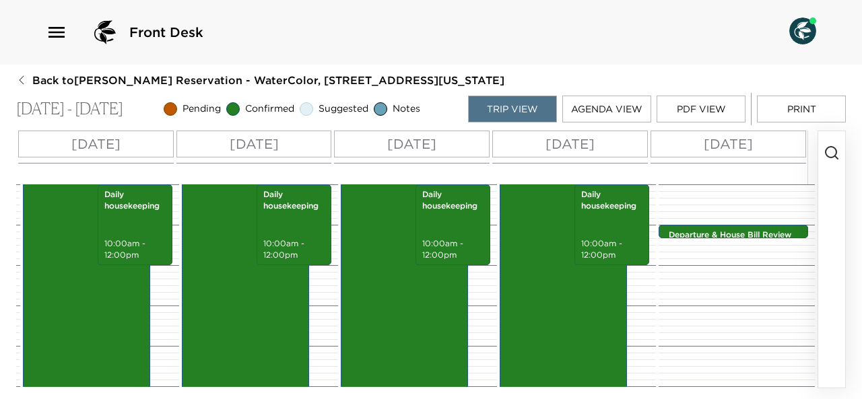
scroll to position [0, 1320]
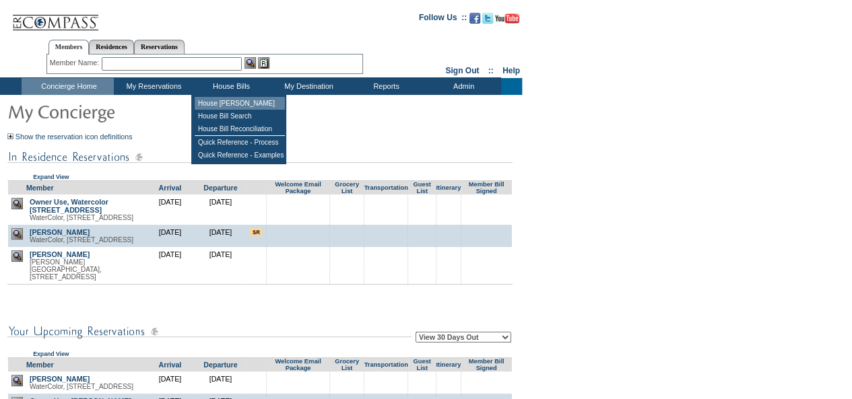
click at [239, 102] on td "House Bill Queue" at bounding box center [240, 103] width 90 height 13
